Goal: Task Accomplishment & Management: Manage account settings

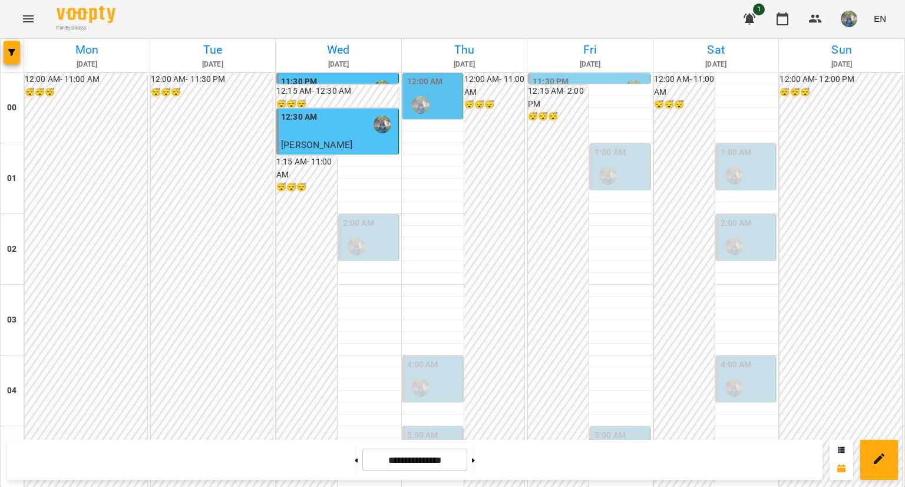
scroll to position [1160, 0]
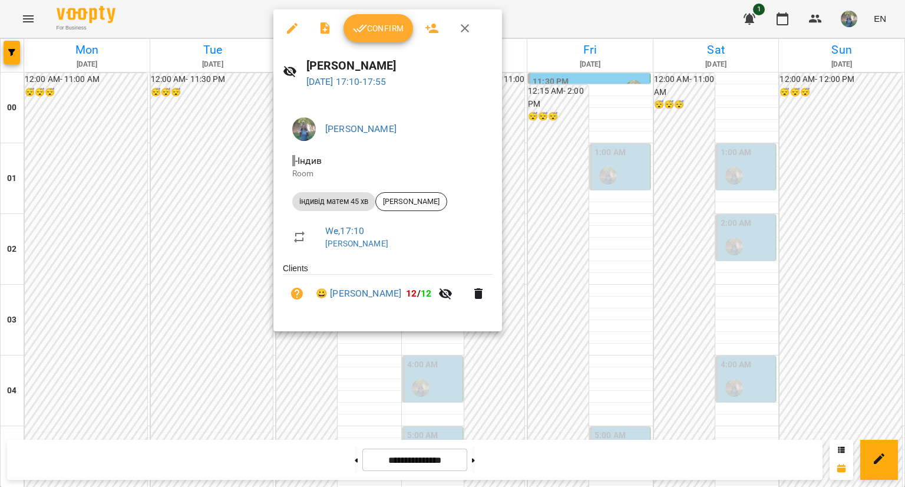
click at [391, 32] on span "Confirm" at bounding box center [378, 28] width 51 height 14
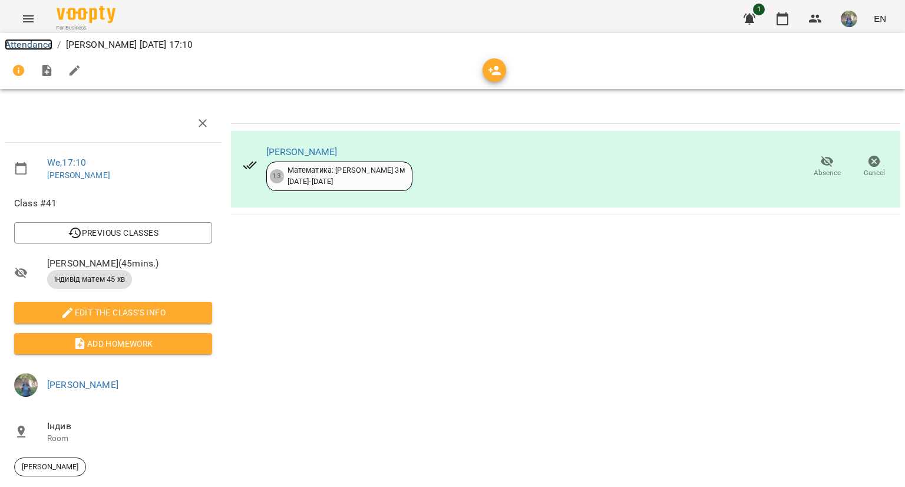
click at [31, 41] on link "Attendance" at bounding box center [29, 44] width 48 height 11
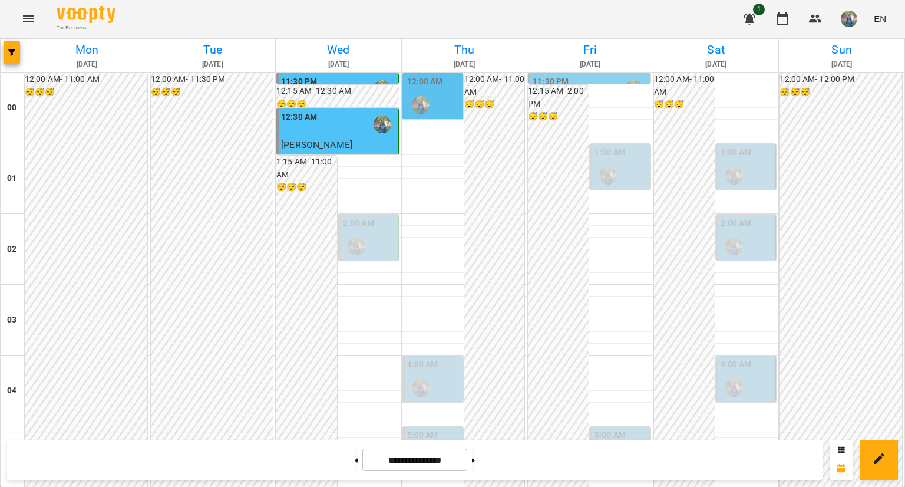
scroll to position [648, 0]
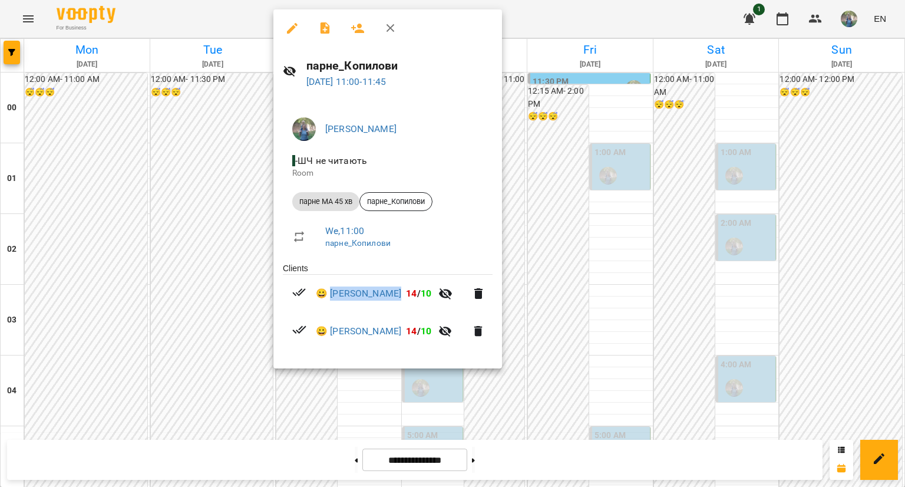
drag, startPoint x: 331, startPoint y: 285, endPoint x: 423, endPoint y: 292, distance: 92.8
click at [423, 292] on li "😀 [PERSON_NAME] 14 / 10" at bounding box center [388, 294] width 210 height 38
copy link "[PERSON_NAME]"
drag, startPoint x: 330, startPoint y: 323, endPoint x: 408, endPoint y: 330, distance: 78.1
click at [412, 328] on li "😀 [PERSON_NAME] 14 / 10" at bounding box center [388, 331] width 210 height 38
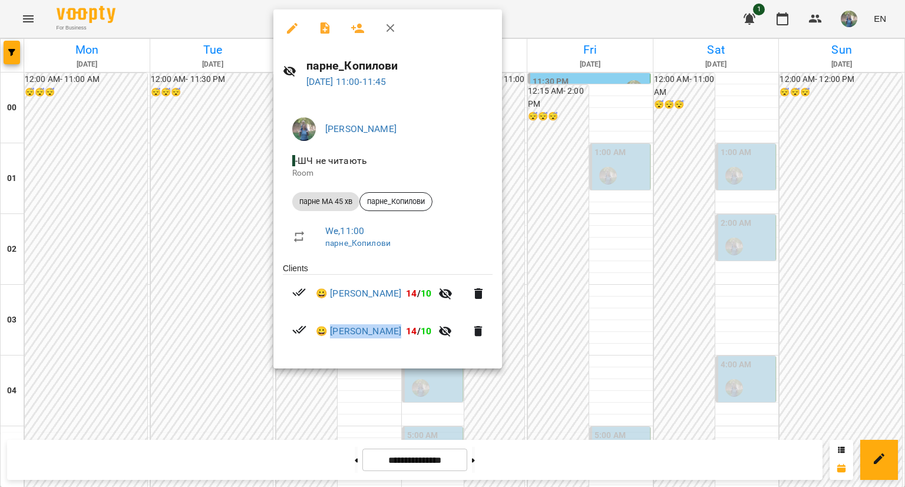
copy link "[PERSON_NAME]"
click at [502, 229] on div "[PERSON_NAME] не читають Room парне МА 45 хв парне_Копилови We , 11:00 парне_Ко…" at bounding box center [388, 233] width 229 height 271
click at [604, 219] on div at bounding box center [452, 243] width 905 height 487
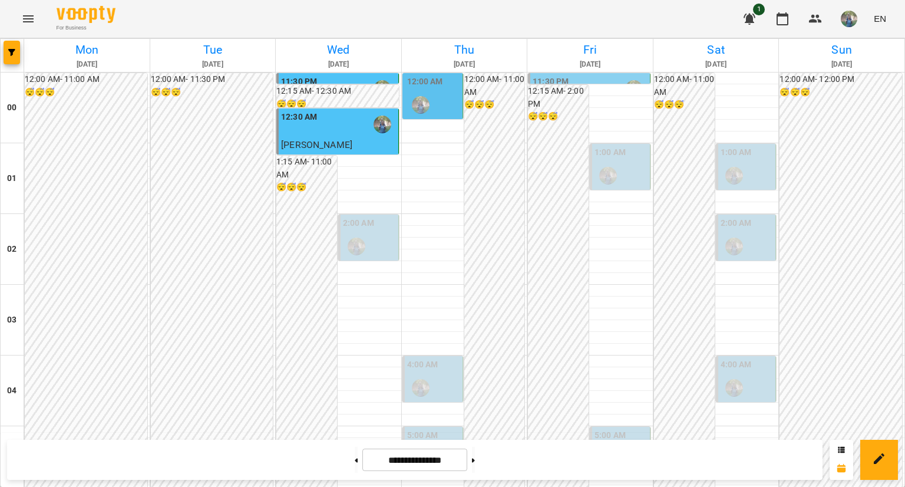
scroll to position [766, 0]
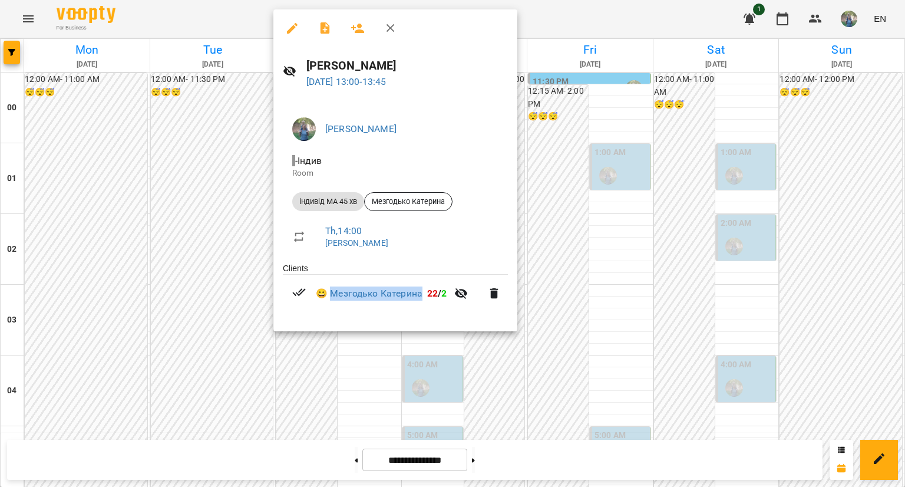
drag, startPoint x: 331, startPoint y: 285, endPoint x: 427, endPoint y: 290, distance: 95.6
click at [427, 290] on li "😀 Мезгодько [PERSON_NAME] 22 / 2" at bounding box center [395, 294] width 225 height 38
copy link "Мезгодько Катерина"
click at [455, 392] on div at bounding box center [452, 243] width 905 height 487
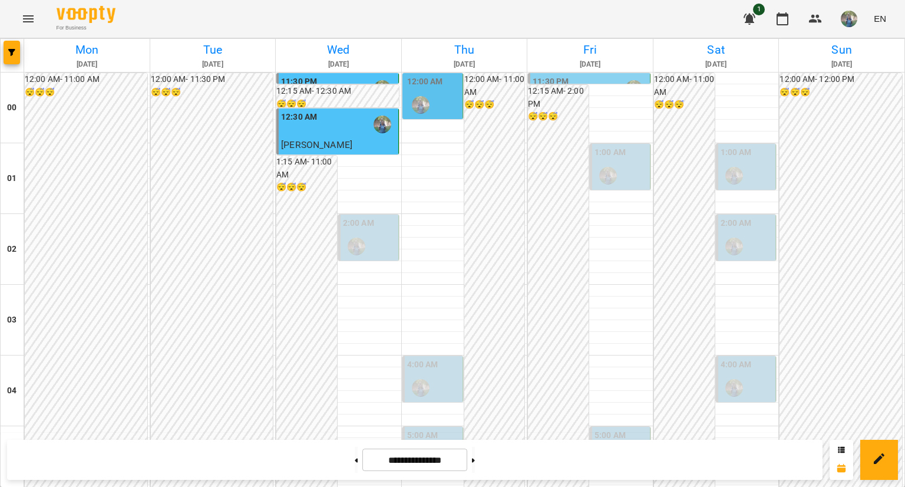
scroll to position [943, 0]
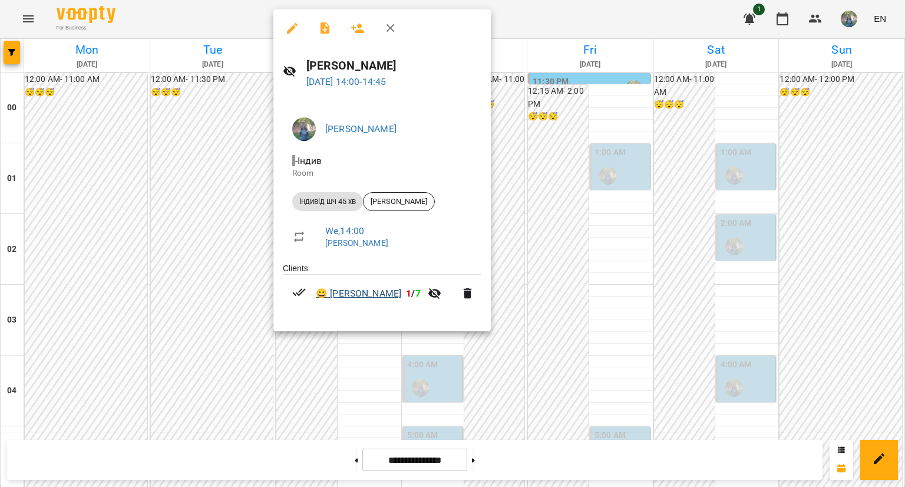
drag, startPoint x: 332, startPoint y: 284, endPoint x: 421, endPoint y: 288, distance: 88.5
click at [421, 288] on li "😀 [PERSON_NAME] 1 / 7" at bounding box center [382, 294] width 199 height 38
copy link "[PERSON_NAME]"
click at [333, 343] on div at bounding box center [452, 243] width 905 height 487
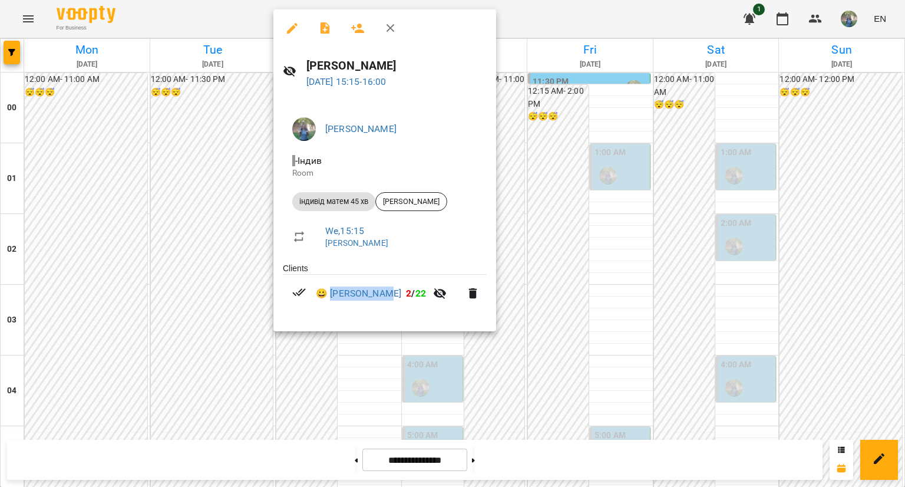
drag, startPoint x: 332, startPoint y: 285, endPoint x: 391, endPoint y: 292, distance: 59.4
click at [391, 292] on li "😀 [PERSON_NAME] 2 / 22" at bounding box center [385, 294] width 204 height 38
copy link "[PERSON_NAME]"
click at [262, 380] on div at bounding box center [452, 243] width 905 height 487
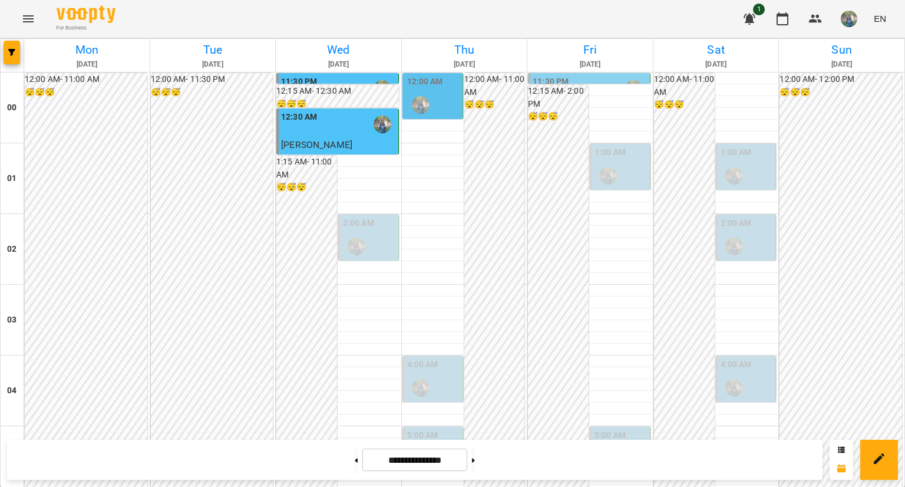
scroll to position [1061, 0]
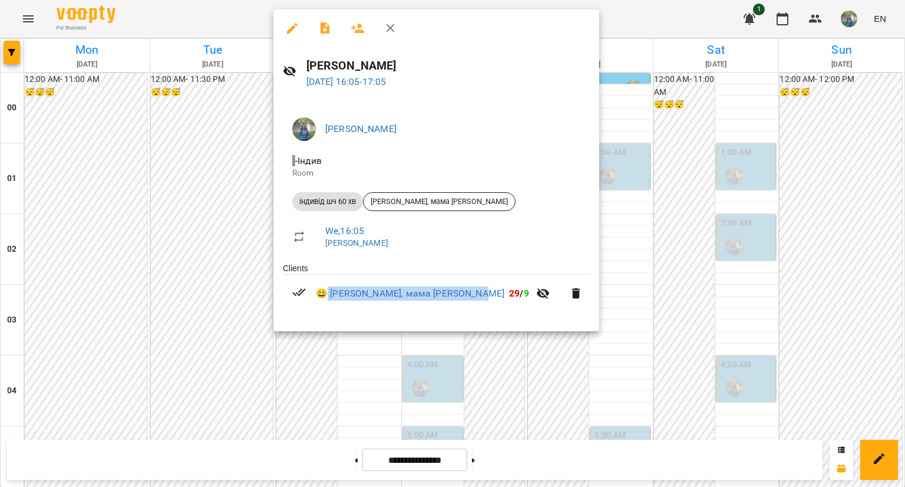
drag, startPoint x: 328, startPoint y: 287, endPoint x: 482, endPoint y: 297, distance: 154.7
click at [482, 297] on li "😀 [PERSON_NAME], мама [PERSON_NAME] 29 / 9" at bounding box center [436, 294] width 307 height 38
copy link "[PERSON_NAME], мама [PERSON_NAME]"
click at [326, 358] on div at bounding box center [452, 243] width 905 height 487
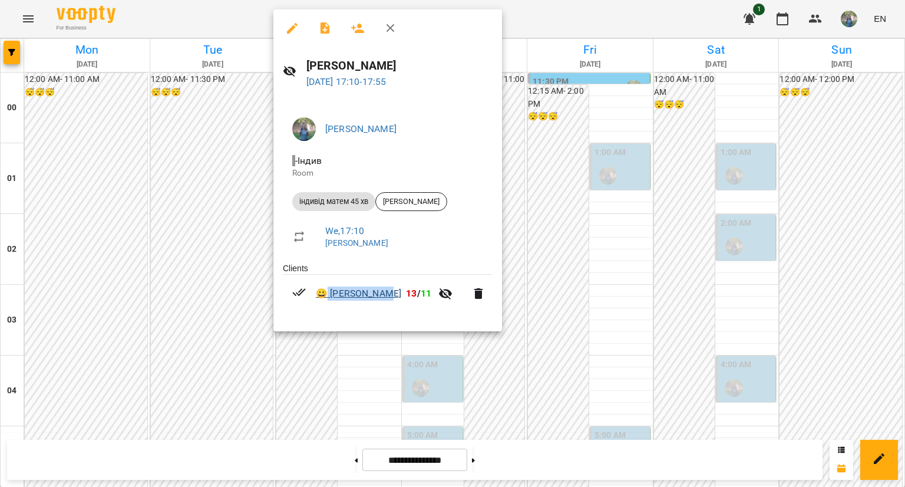
drag, startPoint x: 329, startPoint y: 286, endPoint x: 387, endPoint y: 297, distance: 59.4
click at [387, 297] on li "😀 [PERSON_NAME] 13 / 11" at bounding box center [388, 294] width 210 height 38
copy link "[PERSON_NAME]"
